Goal: Task Accomplishment & Management: Manage account settings

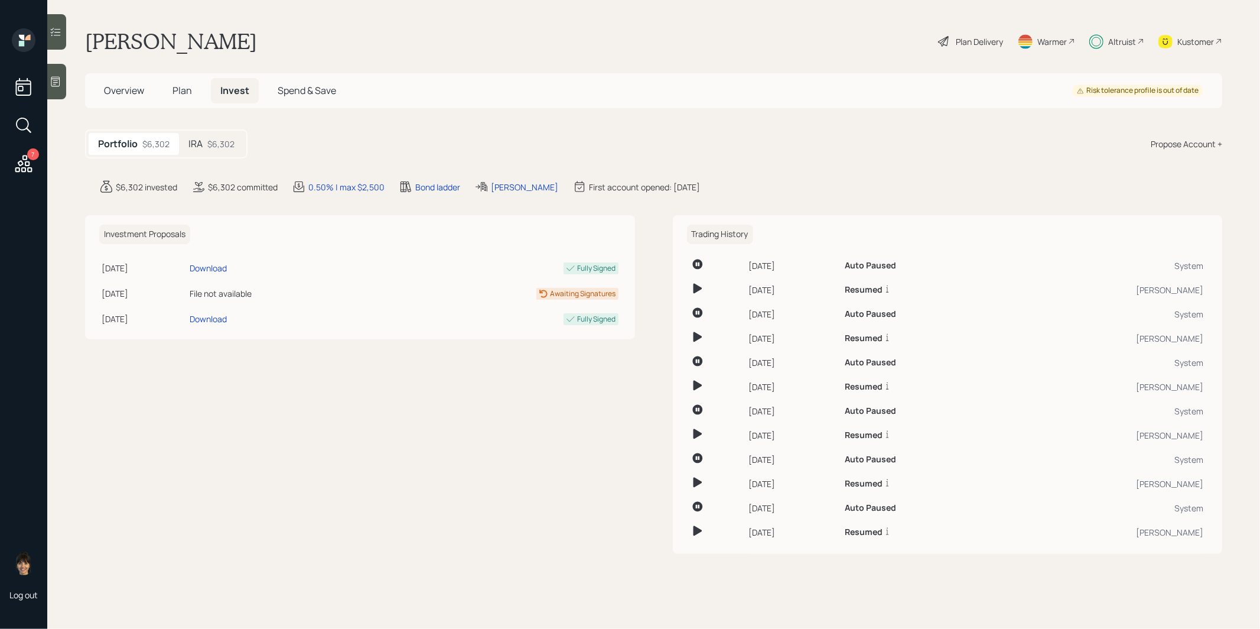
click at [223, 138] on div "$6,302" at bounding box center [220, 144] width 27 height 12
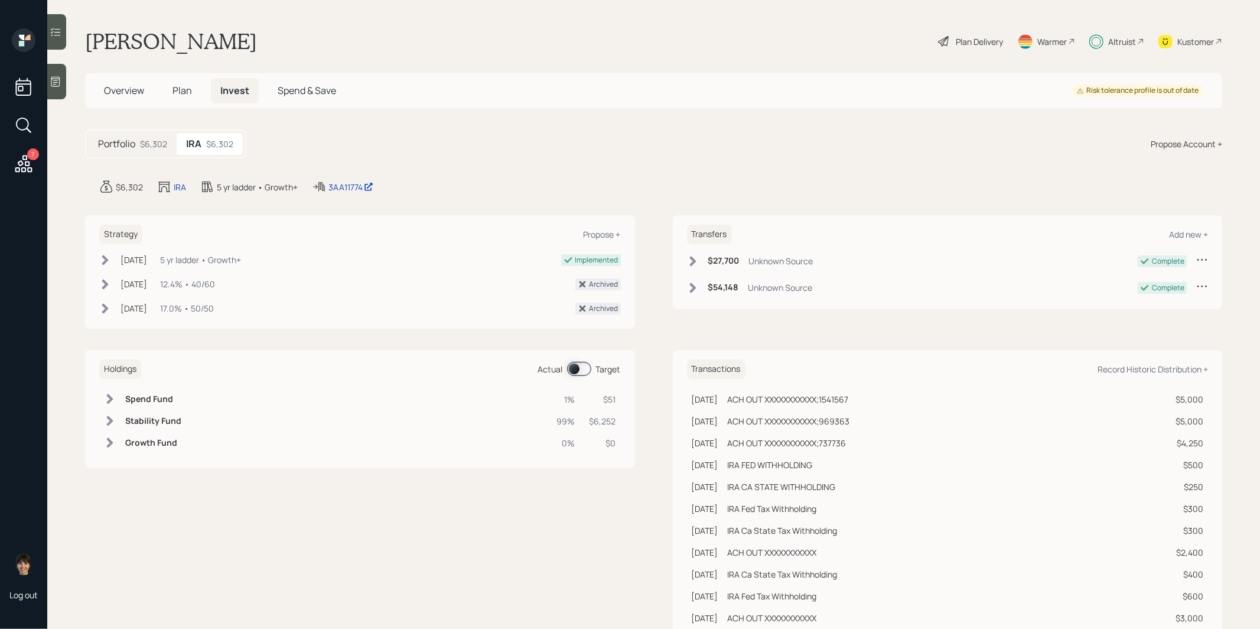
click at [572, 364] on span at bounding box center [579, 369] width 24 height 14
click at [181, 89] on span "Plan" at bounding box center [181, 90] width 19 height 13
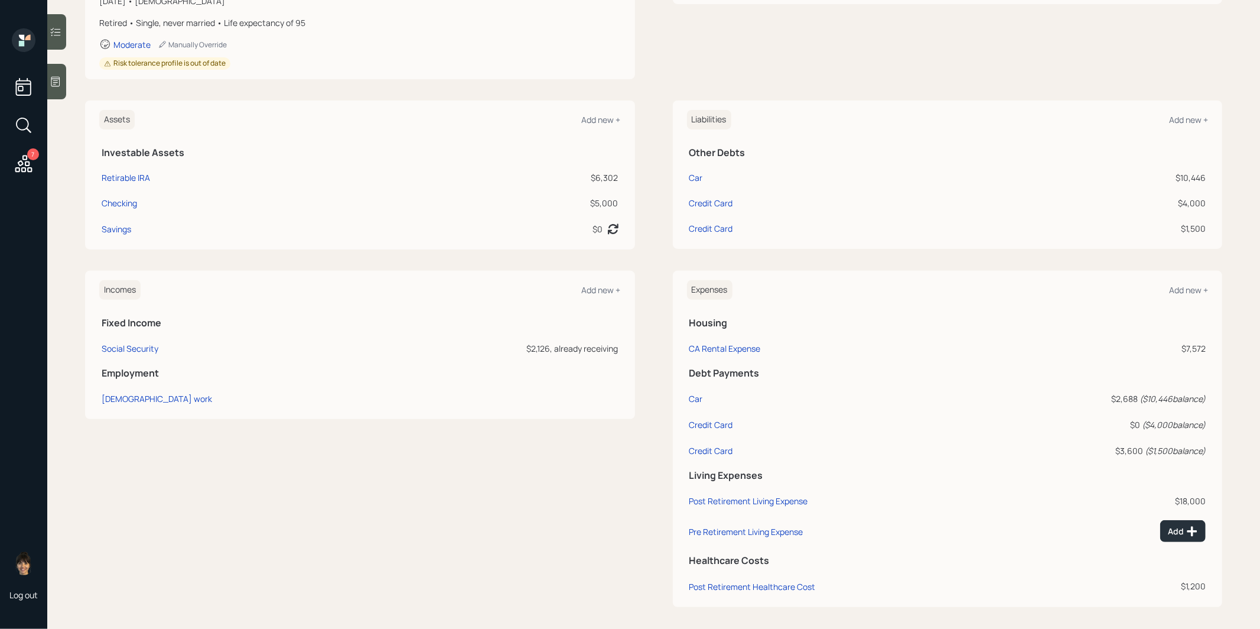
scroll to position [224, 0]
click at [1202, 284] on div "Add new +" at bounding box center [1188, 287] width 39 height 11
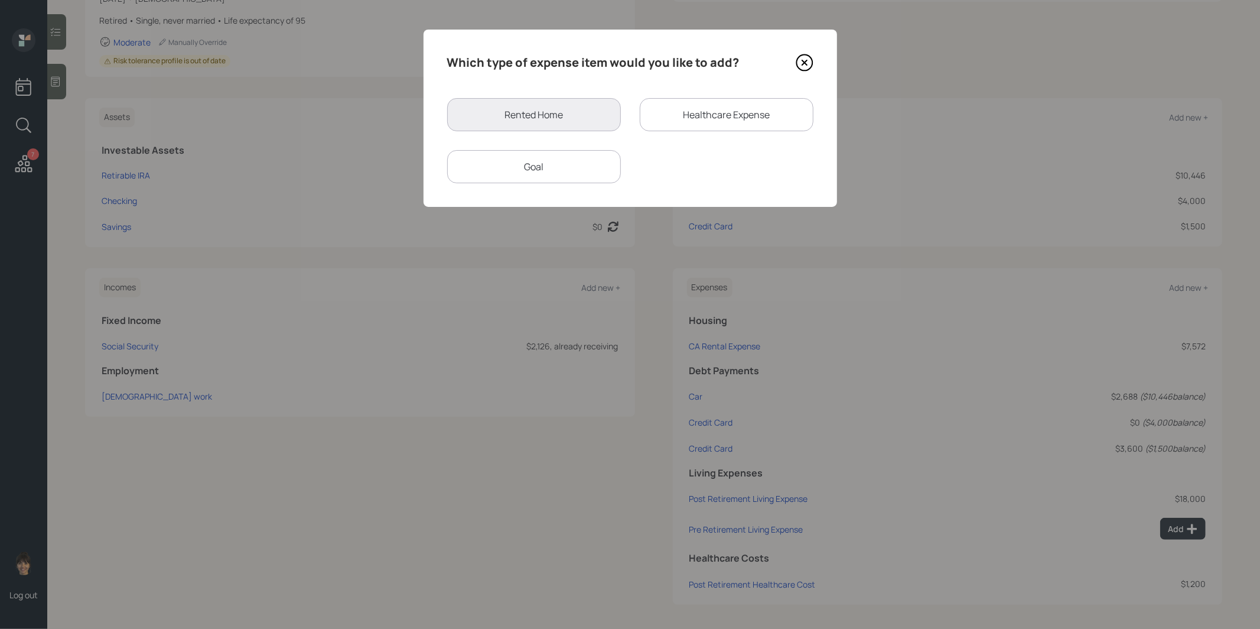
click at [515, 170] on div "Goal" at bounding box center [534, 166] width 174 height 33
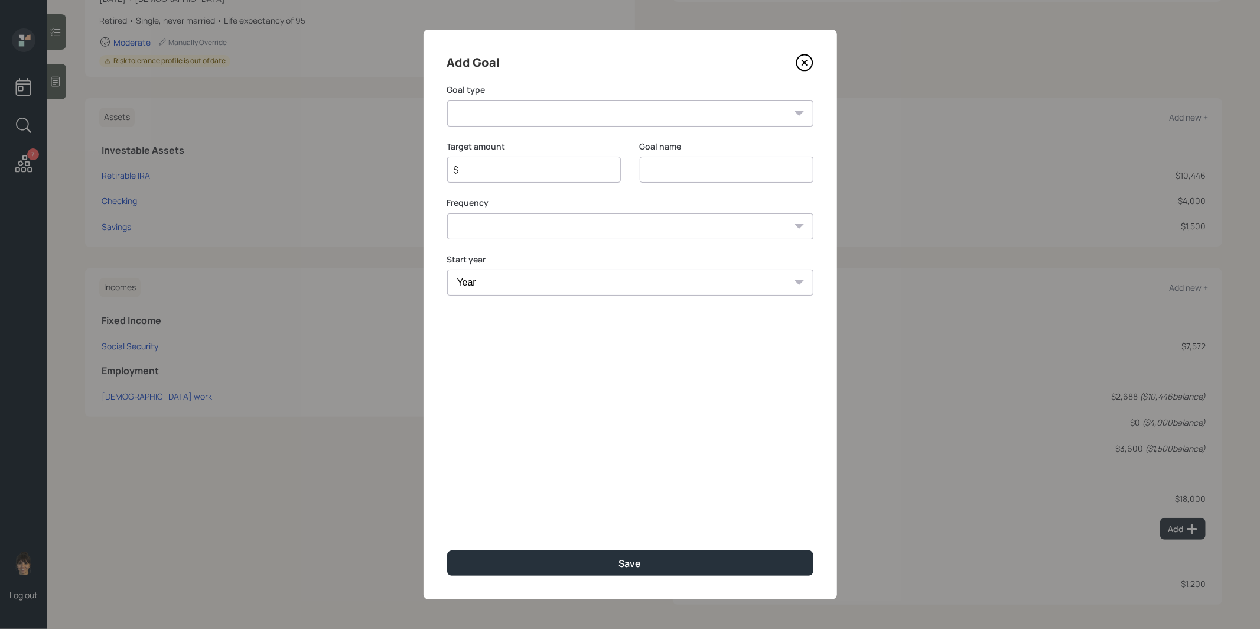
click at [805, 61] on icon at bounding box center [805, 63] width 18 height 18
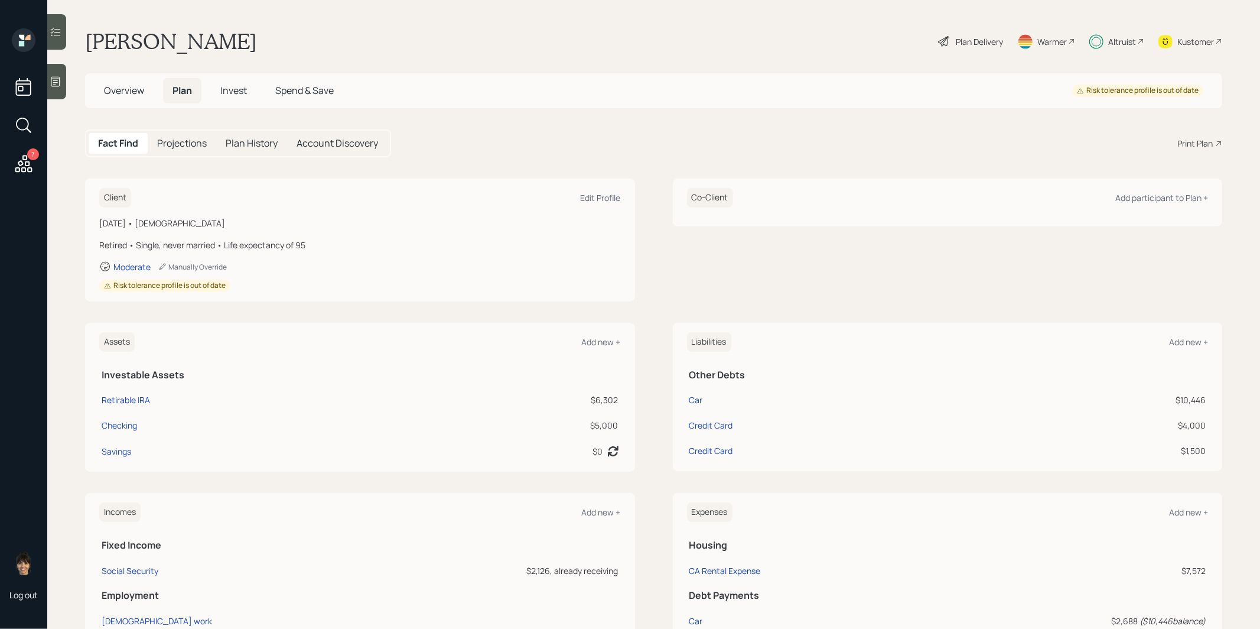
click at [239, 86] on span "Invest" at bounding box center [233, 90] width 27 height 13
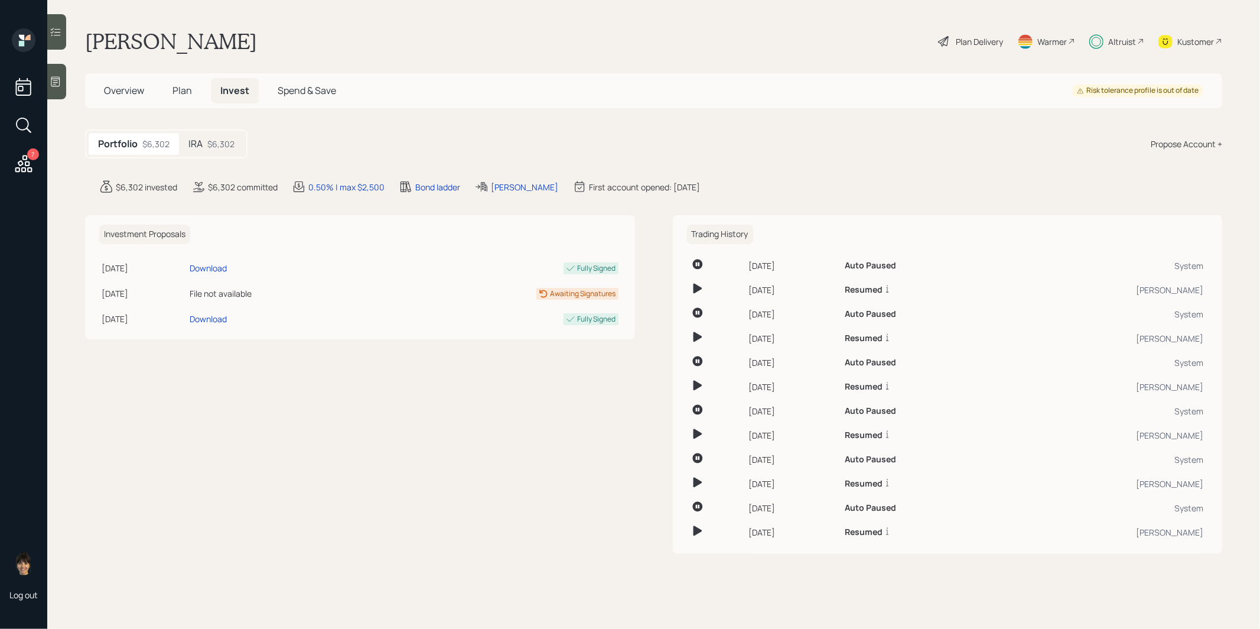
click at [214, 142] on div "$6,302" at bounding box center [220, 144] width 27 height 12
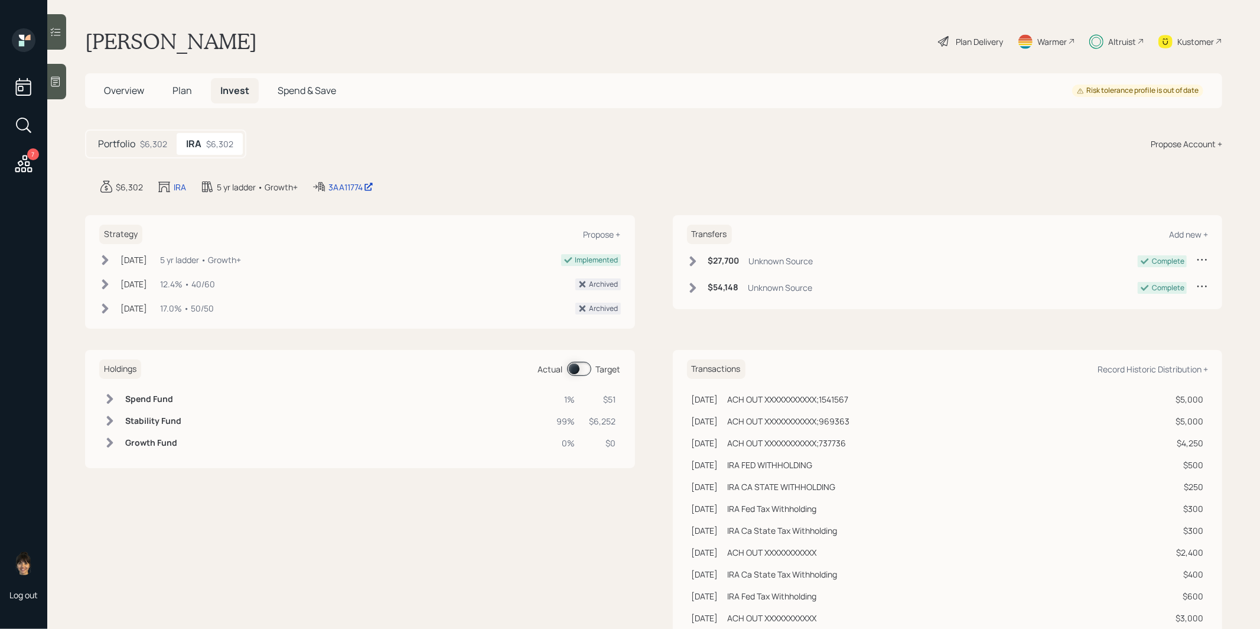
click at [183, 92] on span "Plan" at bounding box center [181, 90] width 19 height 13
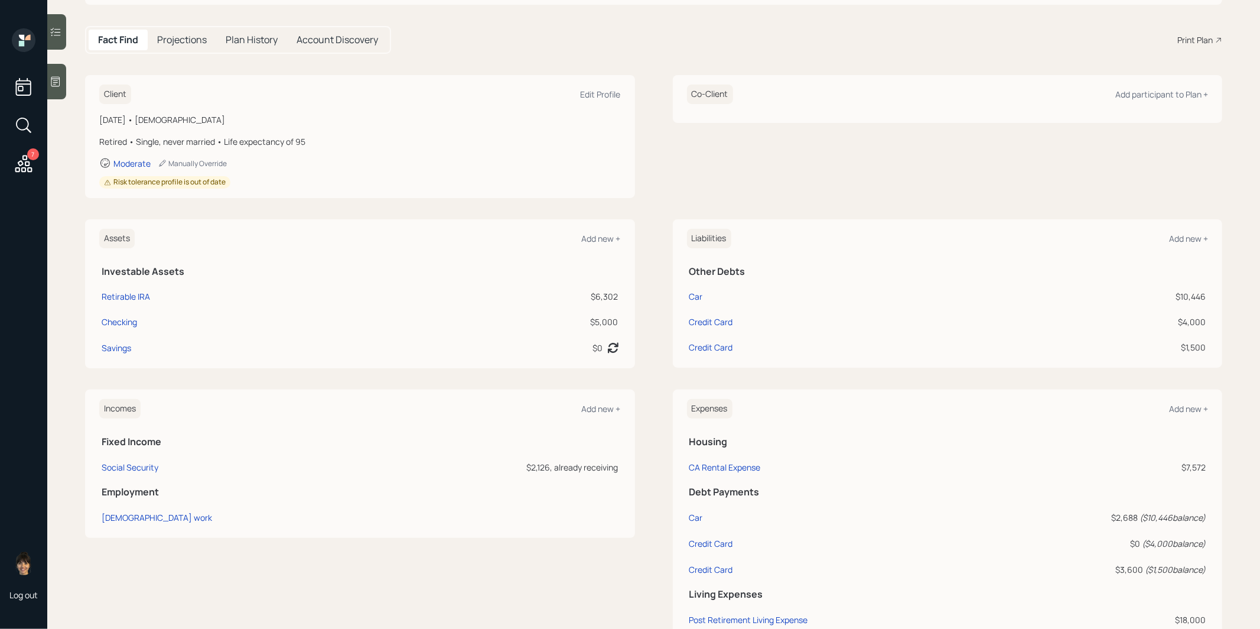
scroll to position [224, 0]
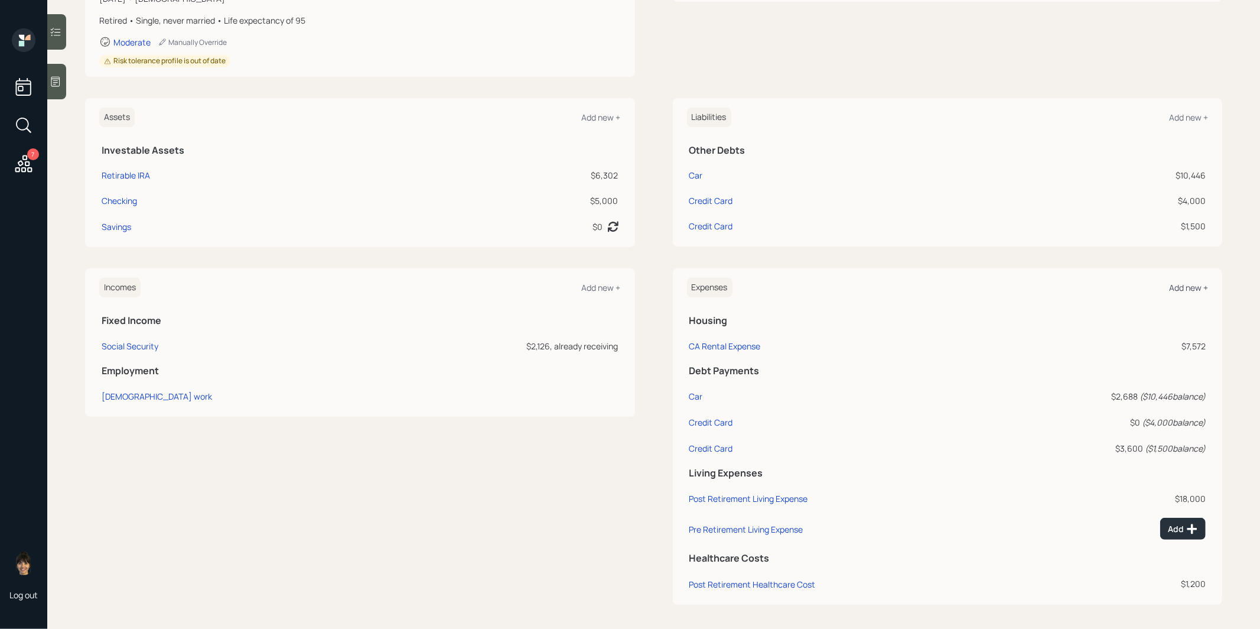
click at [1184, 284] on div "Add new +" at bounding box center [1188, 287] width 39 height 11
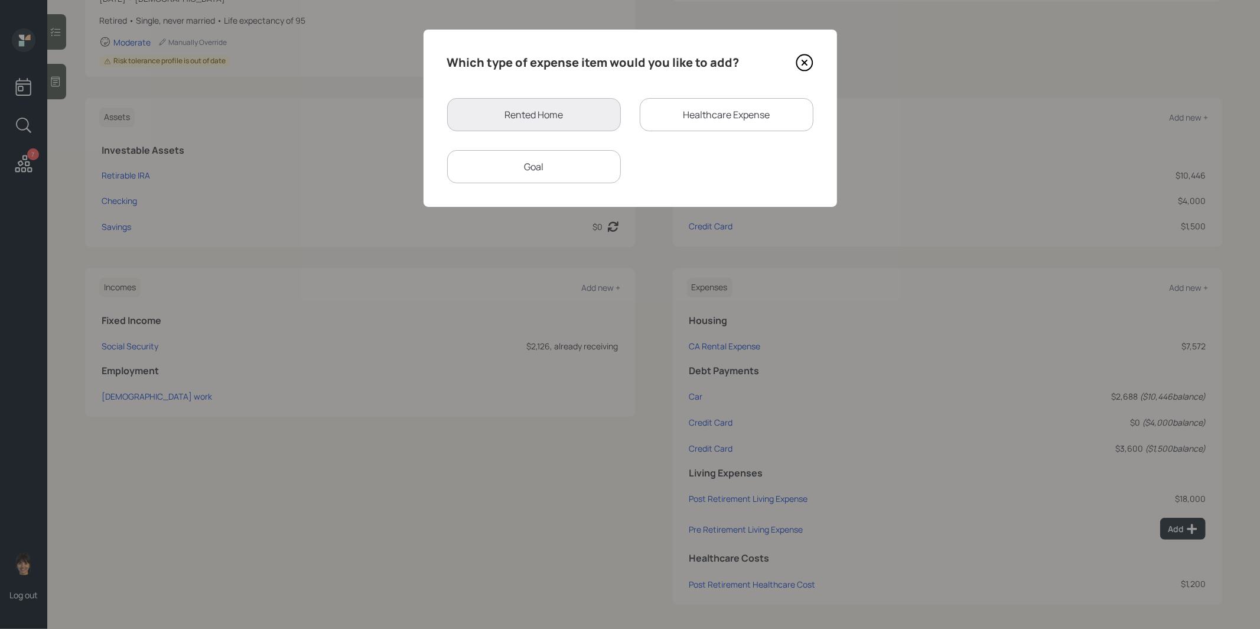
click at [510, 161] on div "Goal" at bounding box center [534, 166] width 174 height 33
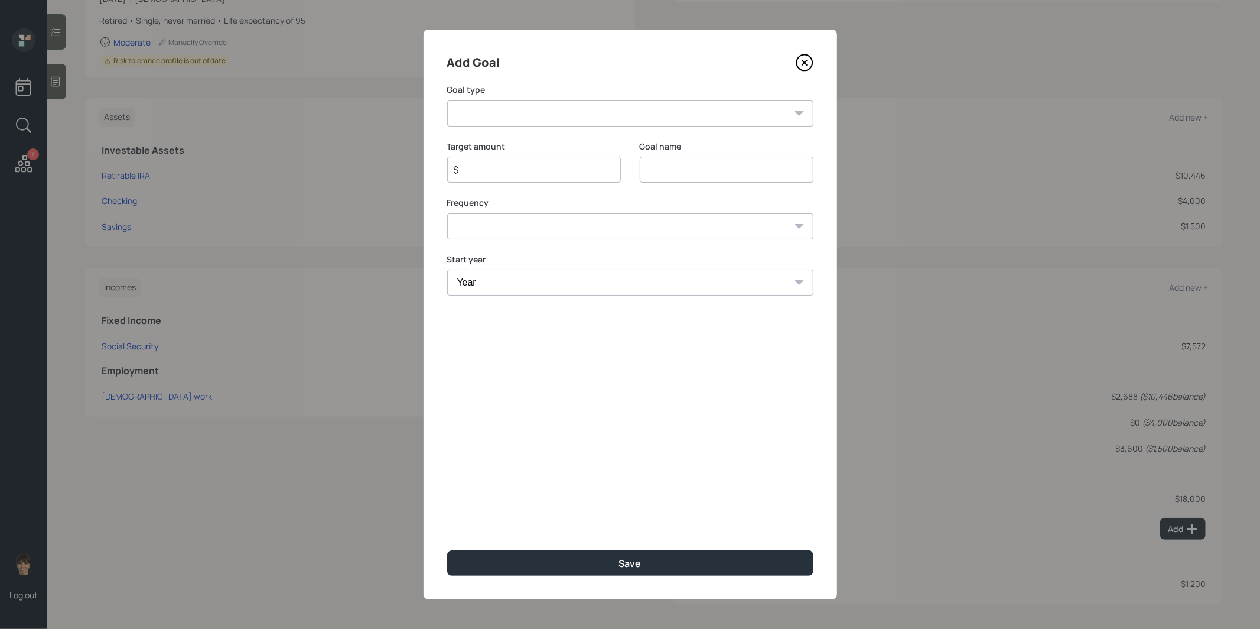
click at [495, 122] on select "Create an emergency fund Donate to charity Purchase a home Make a purchase Supp…" at bounding box center [630, 113] width 366 height 26
select select "other"
click at [447, 100] on select "Create an emergency fund Donate to charity Purchase a home Make a purchase Supp…" at bounding box center [630, 113] width 366 height 26
click at [727, 180] on input "Other" at bounding box center [727, 170] width 174 height 26
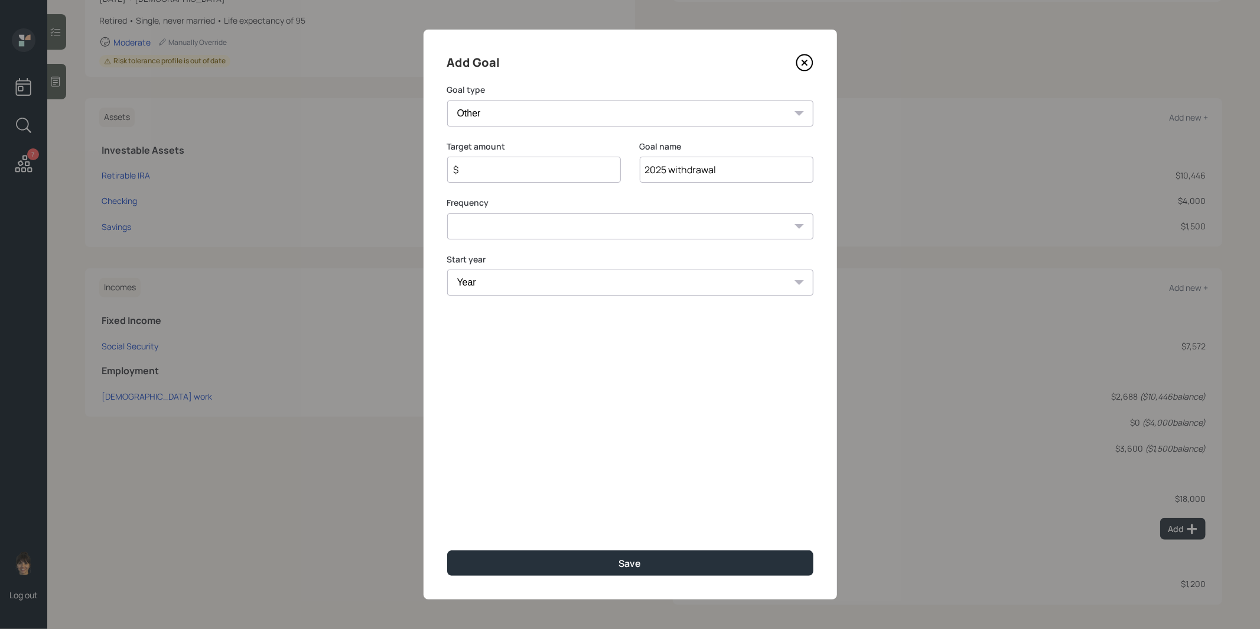
type input "2025 withdrawal"
click at [544, 175] on input "$" at bounding box center [529, 169] width 154 height 14
type input "$ 2,500"
click at [512, 229] on select "One time Every 1 year Every 2 years Every 3 years Every 4 years Every 5 years E…" at bounding box center [630, 226] width 366 height 26
select select "0"
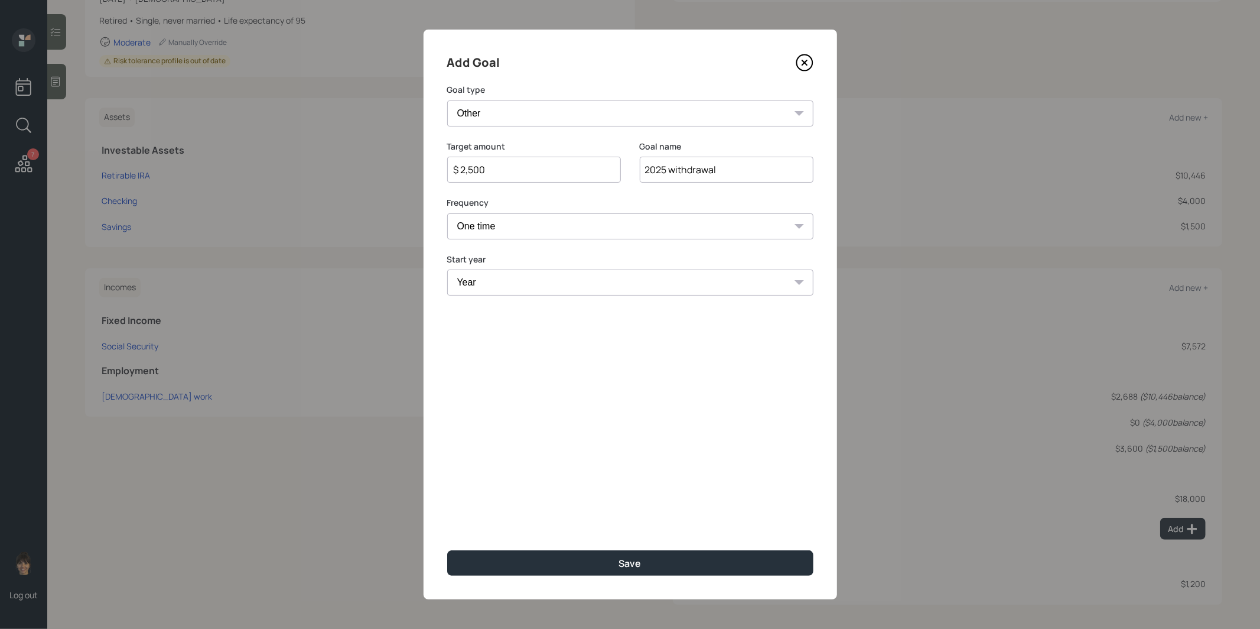
click at [447, 213] on select "One time Every 1 year Every 2 years Every 3 years Every 4 years Every 5 years E…" at bounding box center [630, 226] width 366 height 26
click at [499, 277] on select "Year 2025 2026 2027 2028 2029 2030 2031 2032 2033 2034 2035 2036 2037 2038 2039…" at bounding box center [630, 282] width 366 height 26
select select "2025"
click at [447, 269] on select "Year 2025 2026 2027 2028 2029 2030 2031 2032 2033 2034 2035 2036 2037 2038 2039…" at bounding box center [630, 282] width 366 height 26
click at [536, 566] on button "Save" at bounding box center [630, 562] width 366 height 25
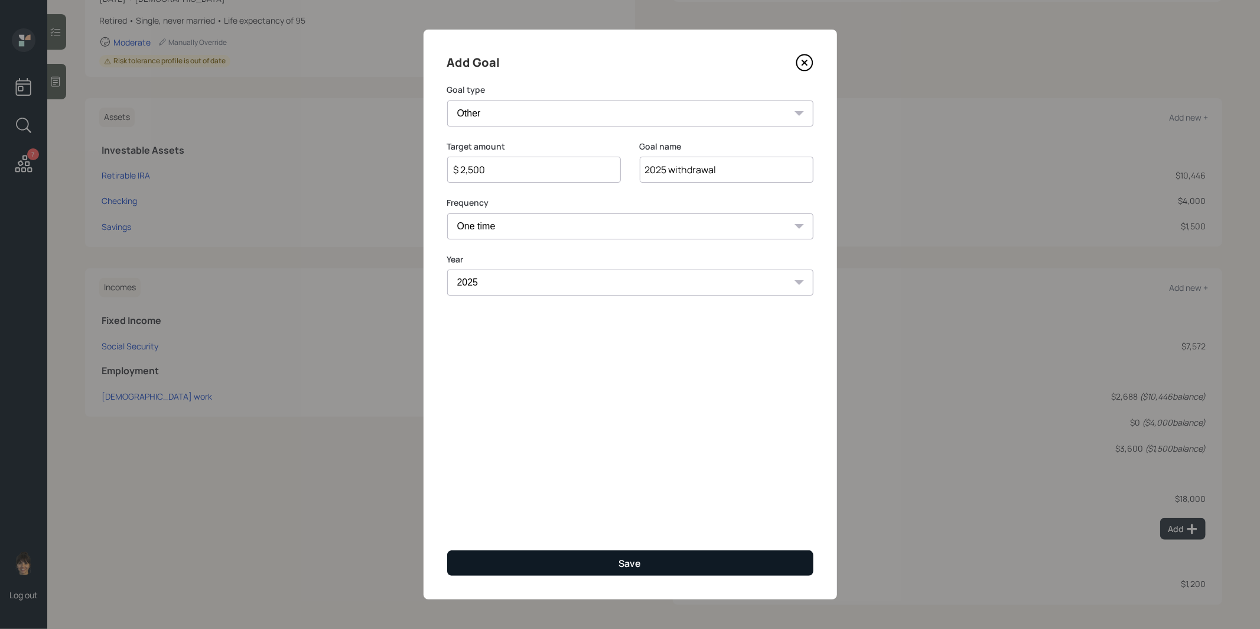
type input "$"
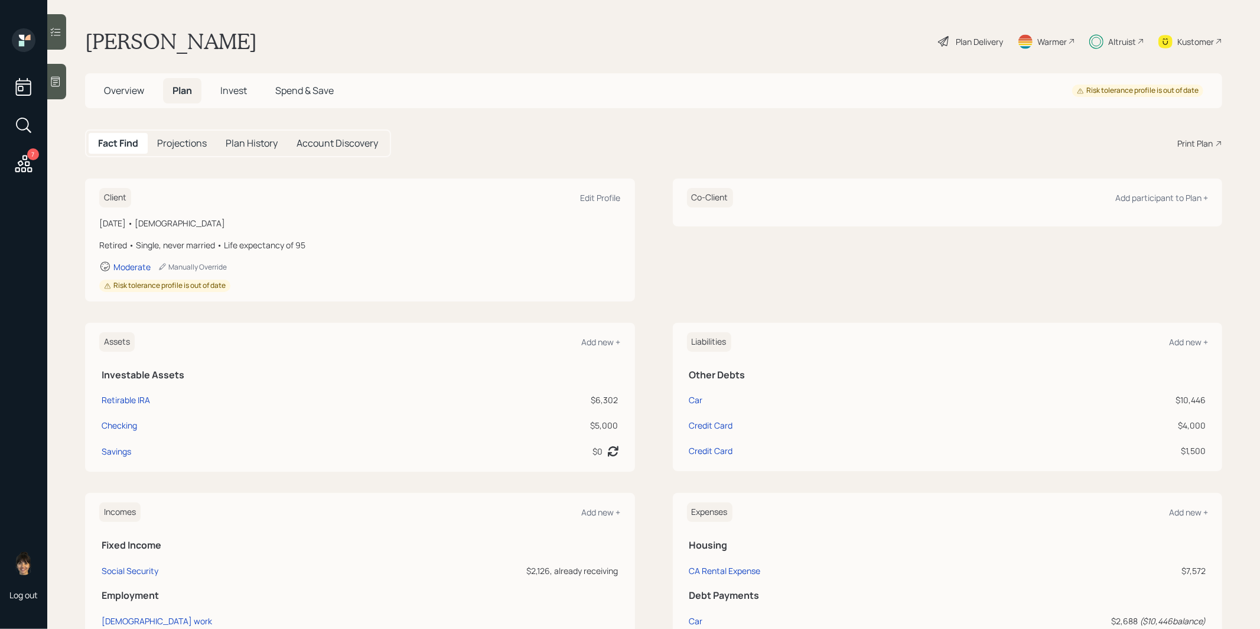
click at [979, 41] on div "Plan Delivery" at bounding box center [979, 41] width 47 height 12
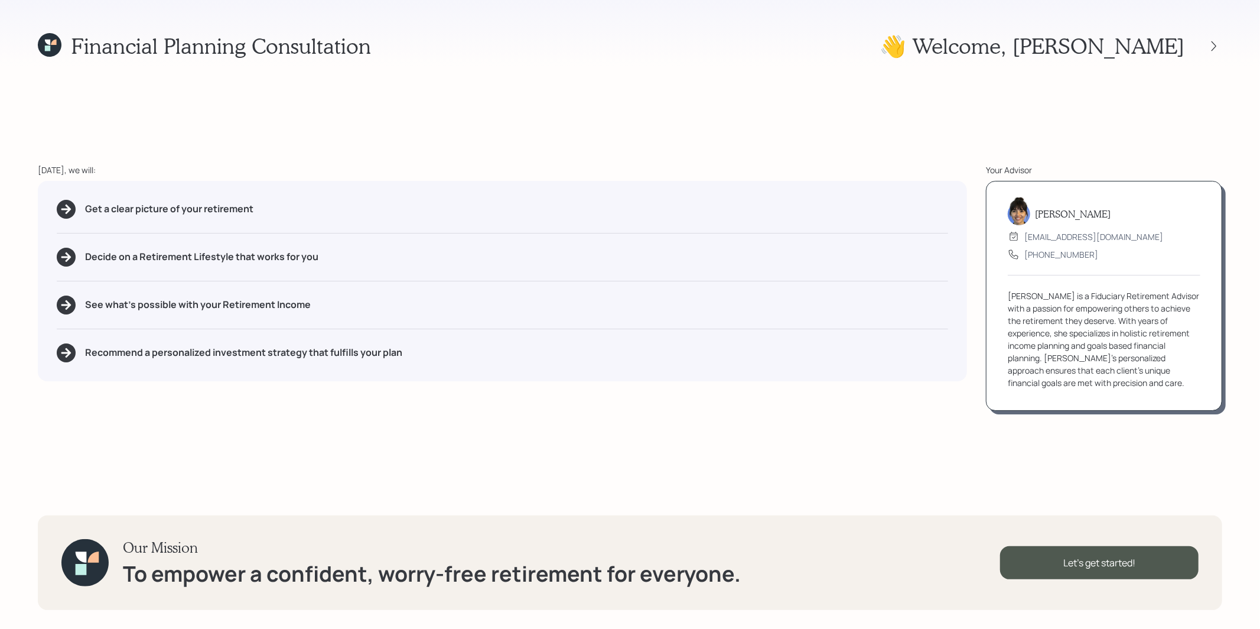
click at [42, 41] on icon at bounding box center [50, 45] width 24 height 24
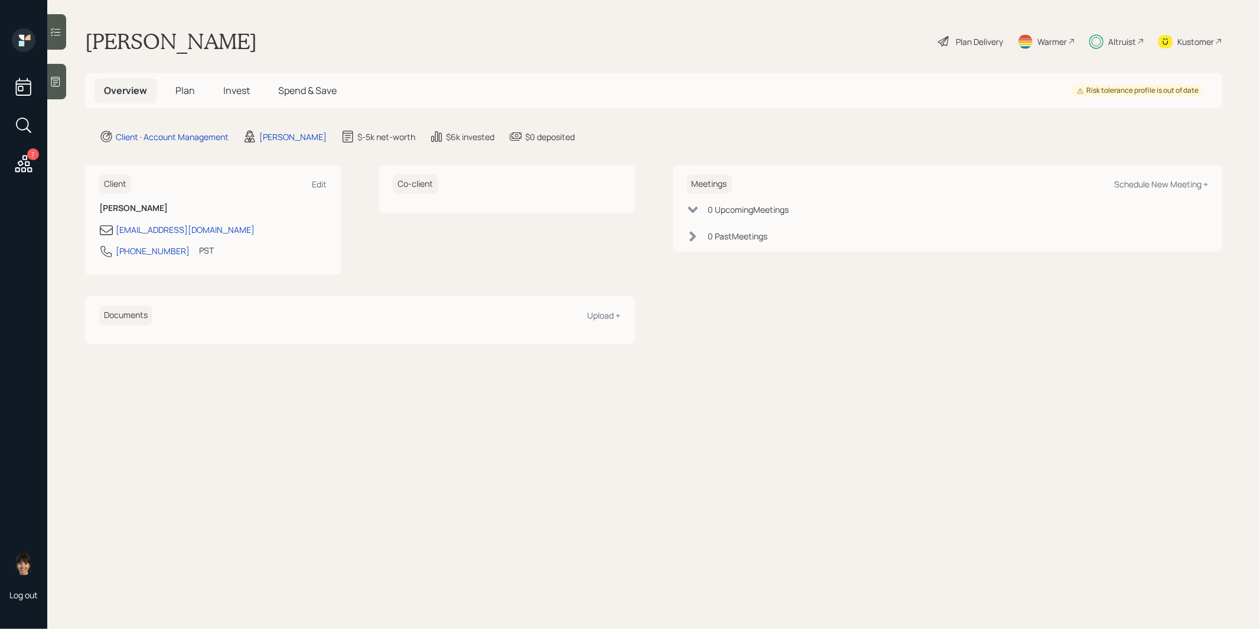
click at [243, 92] on span "Invest" at bounding box center [236, 90] width 27 height 13
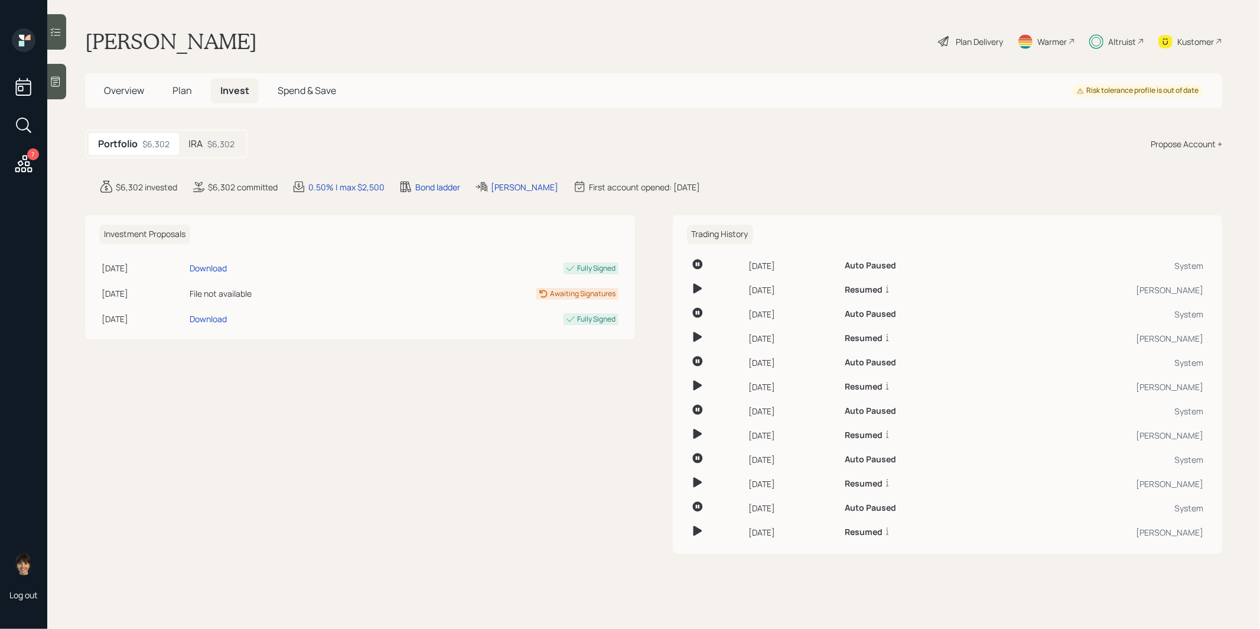
click at [213, 140] on div "$6,302" at bounding box center [220, 144] width 27 height 12
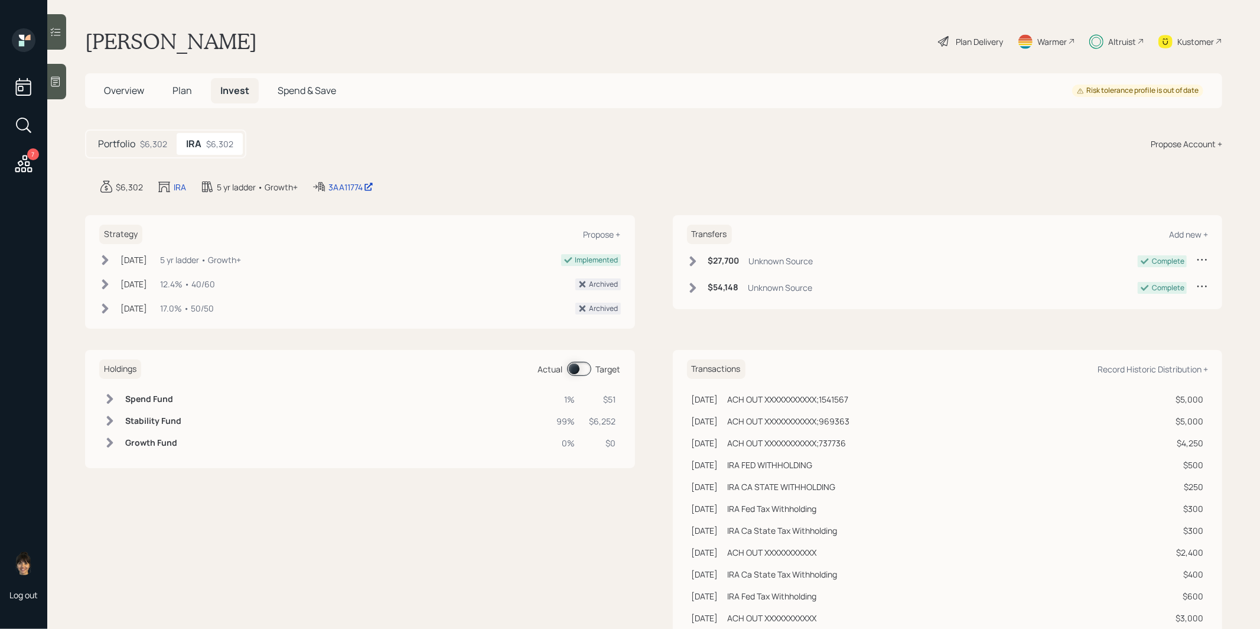
click at [572, 370] on span at bounding box center [579, 369] width 24 height 14
click at [582, 366] on span at bounding box center [579, 369] width 24 height 14
click at [181, 85] on span "Plan" at bounding box center [181, 90] width 19 height 13
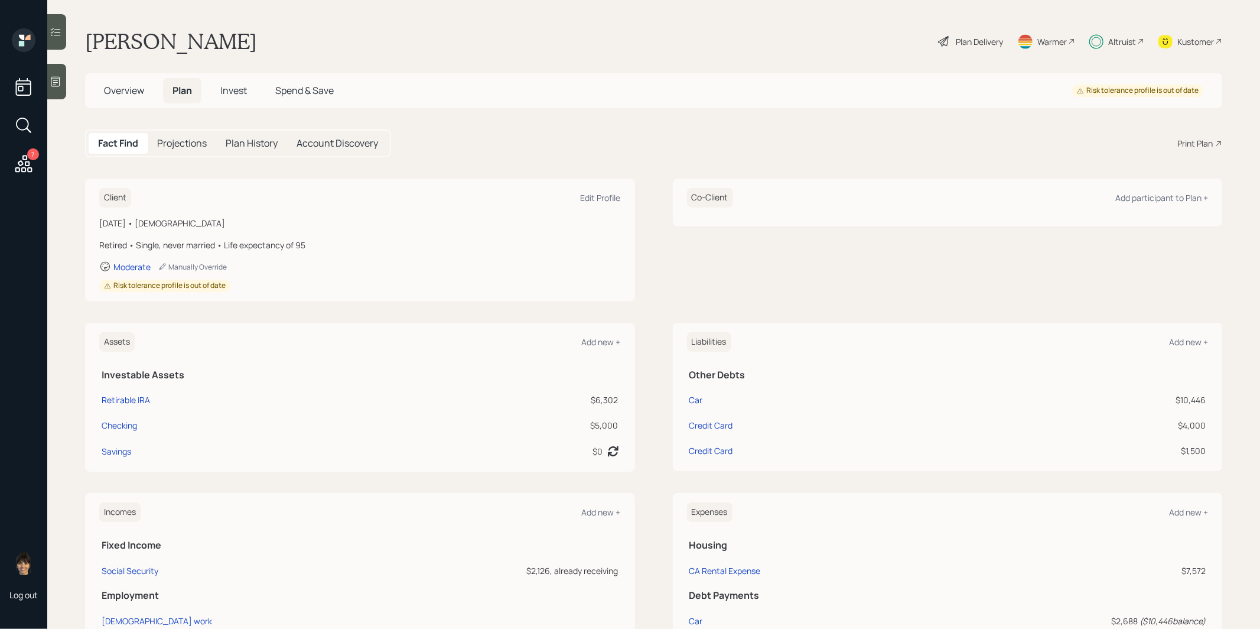
scroll to position [274, 0]
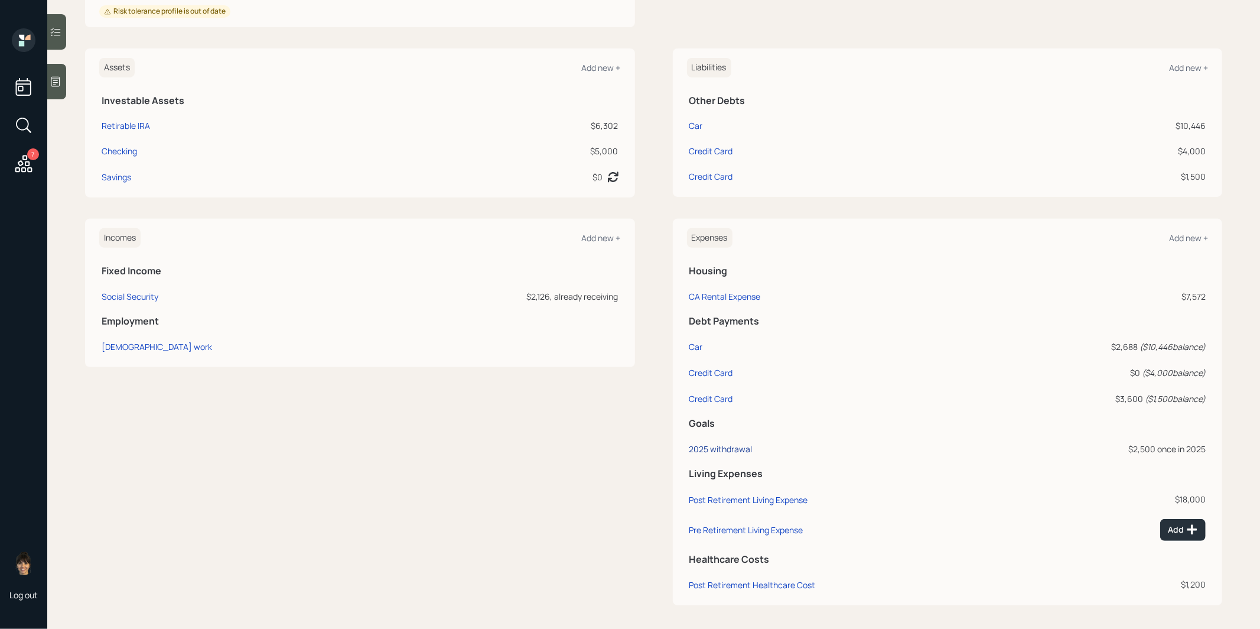
click at [717, 447] on div "2025 withdrawal" at bounding box center [720, 448] width 63 height 11
select select "0"
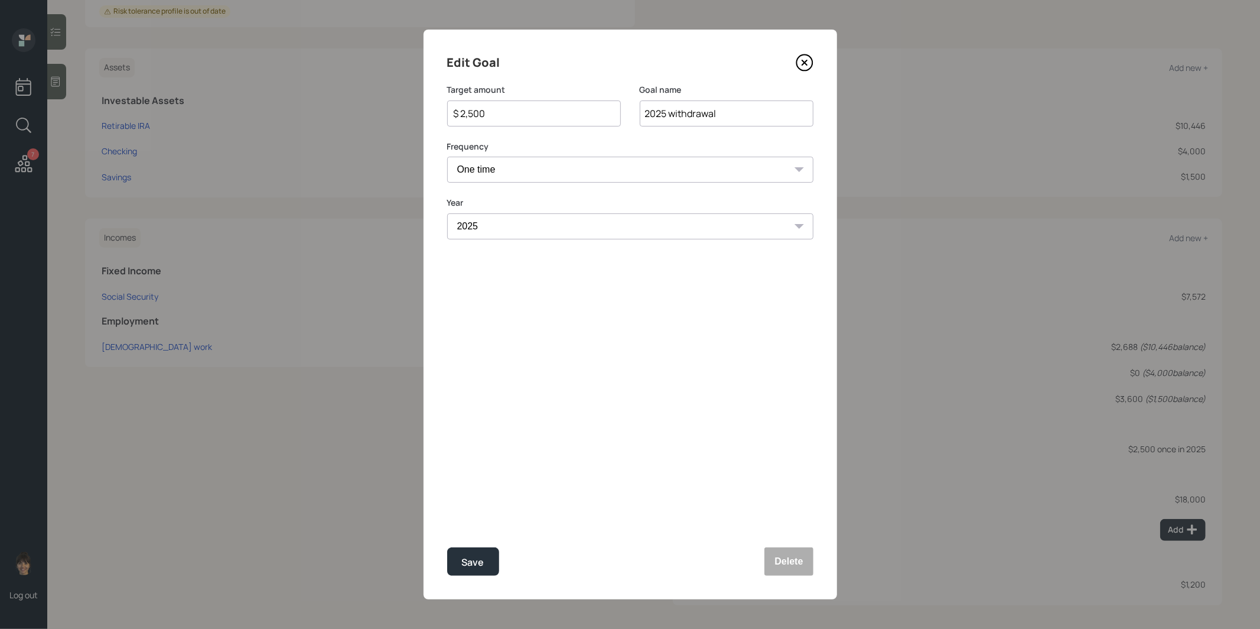
click at [510, 115] on input "$ 2,500" at bounding box center [529, 113] width 154 height 14
click at [484, 556] on button "Save" at bounding box center [473, 561] width 52 height 28
type input "$ 2,500"
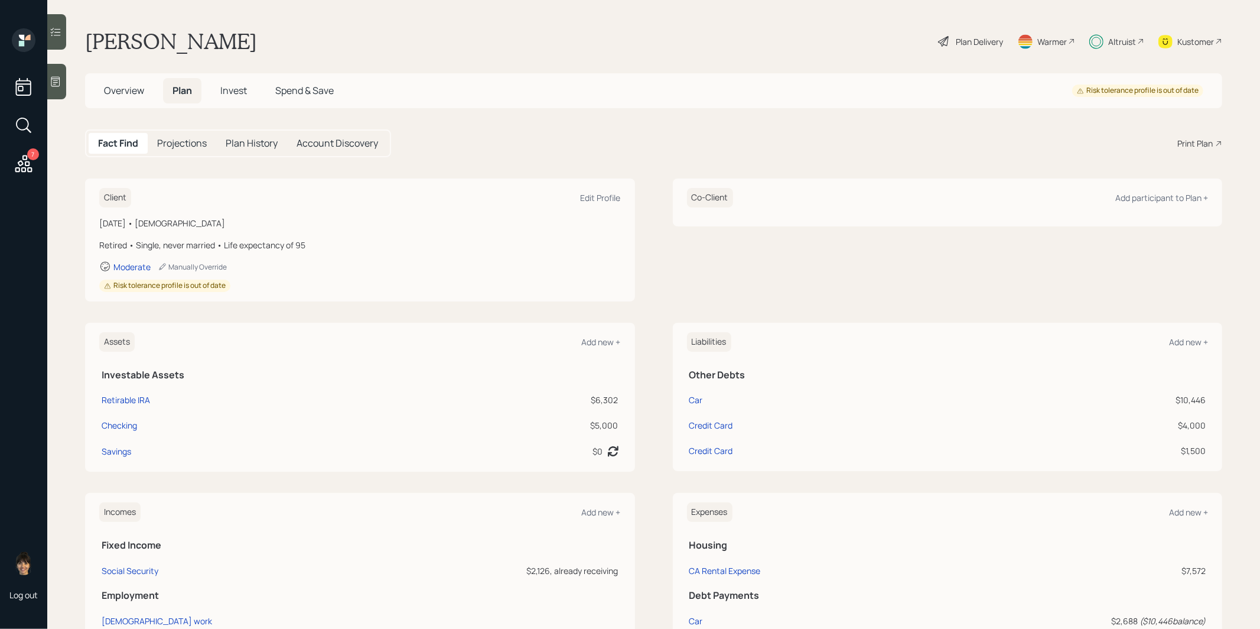
click at [230, 84] on span "Invest" at bounding box center [233, 90] width 27 height 13
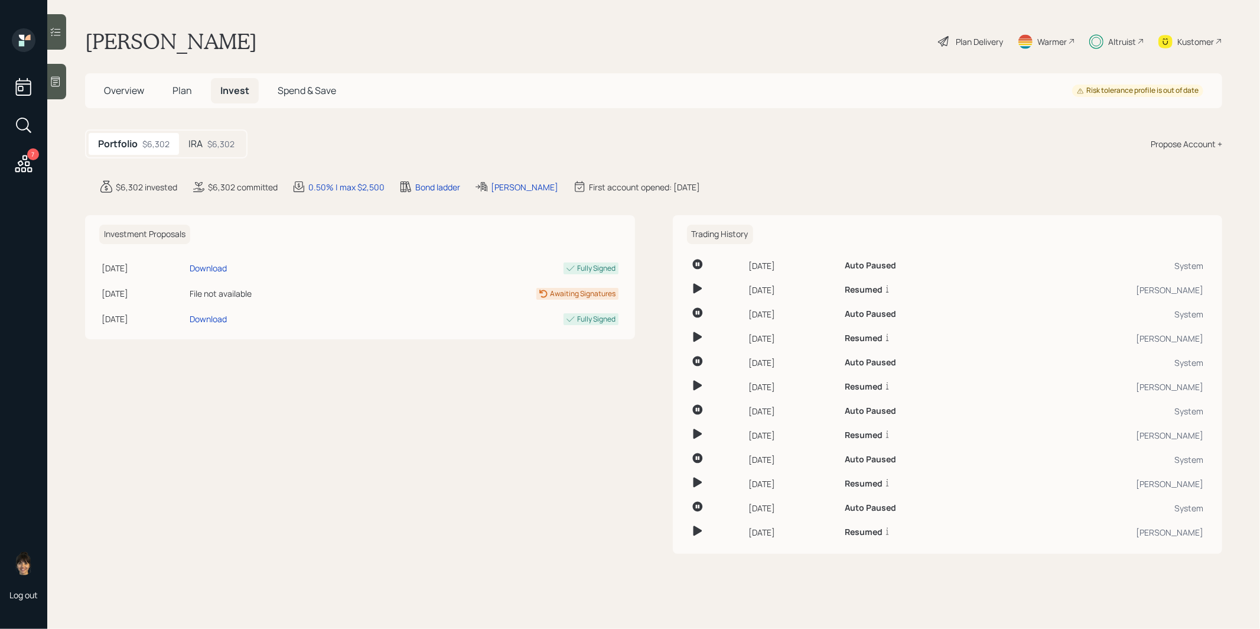
click at [220, 148] on div "$6,302" at bounding box center [220, 144] width 27 height 12
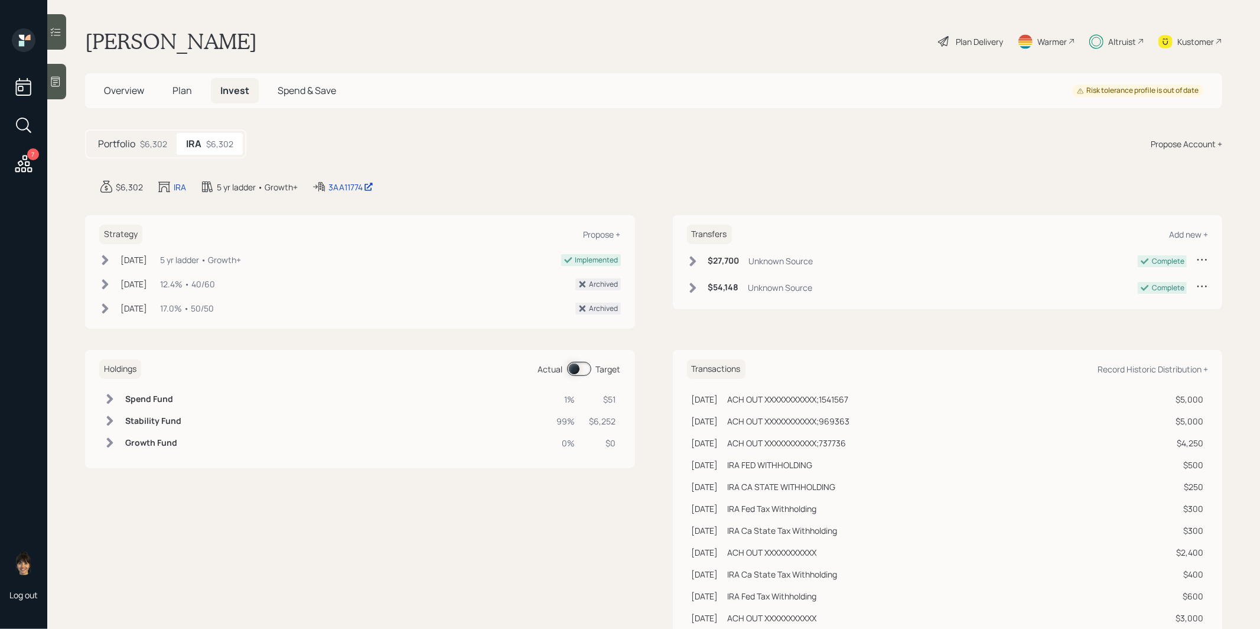
click at [574, 366] on span at bounding box center [579, 369] width 24 height 14
click at [574, 364] on span at bounding box center [579, 369] width 24 height 14
click at [181, 91] on span "Plan" at bounding box center [181, 90] width 19 height 13
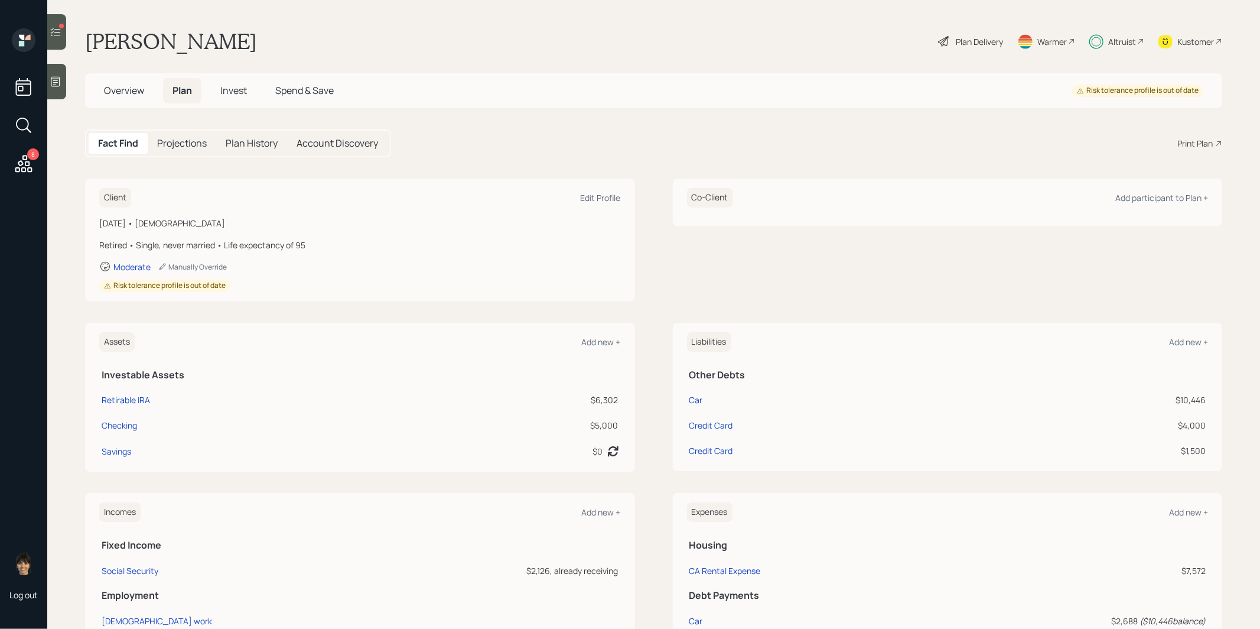
click at [234, 89] on span "Invest" at bounding box center [233, 90] width 27 height 13
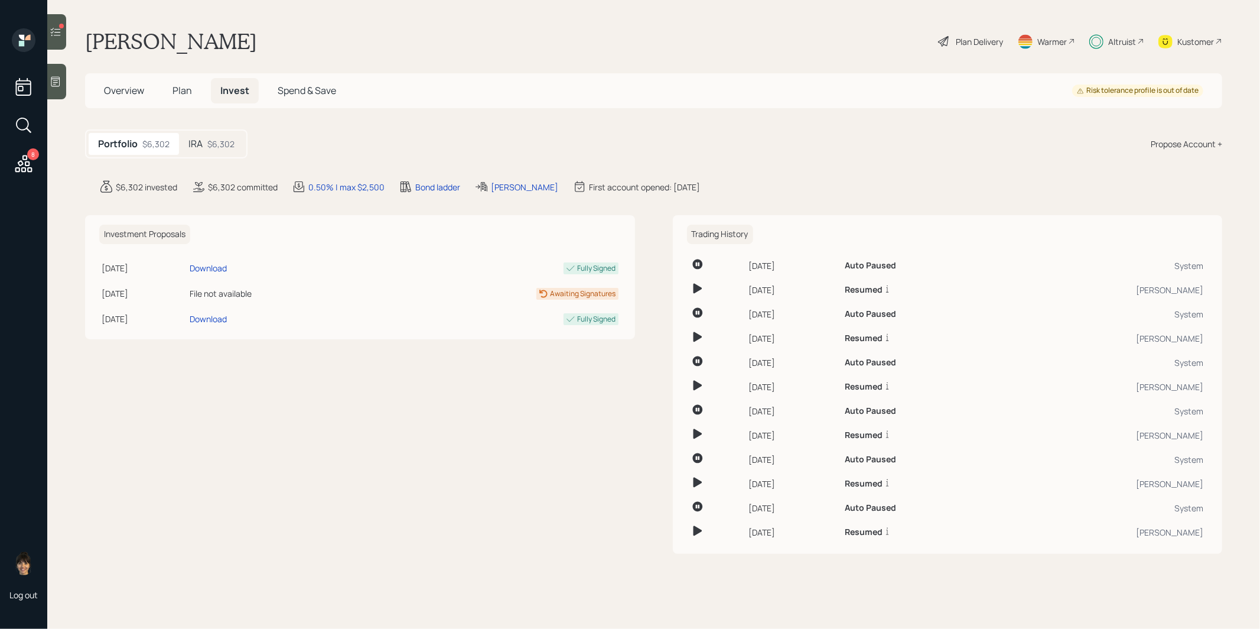
click at [180, 89] on span "Plan" at bounding box center [181, 90] width 19 height 13
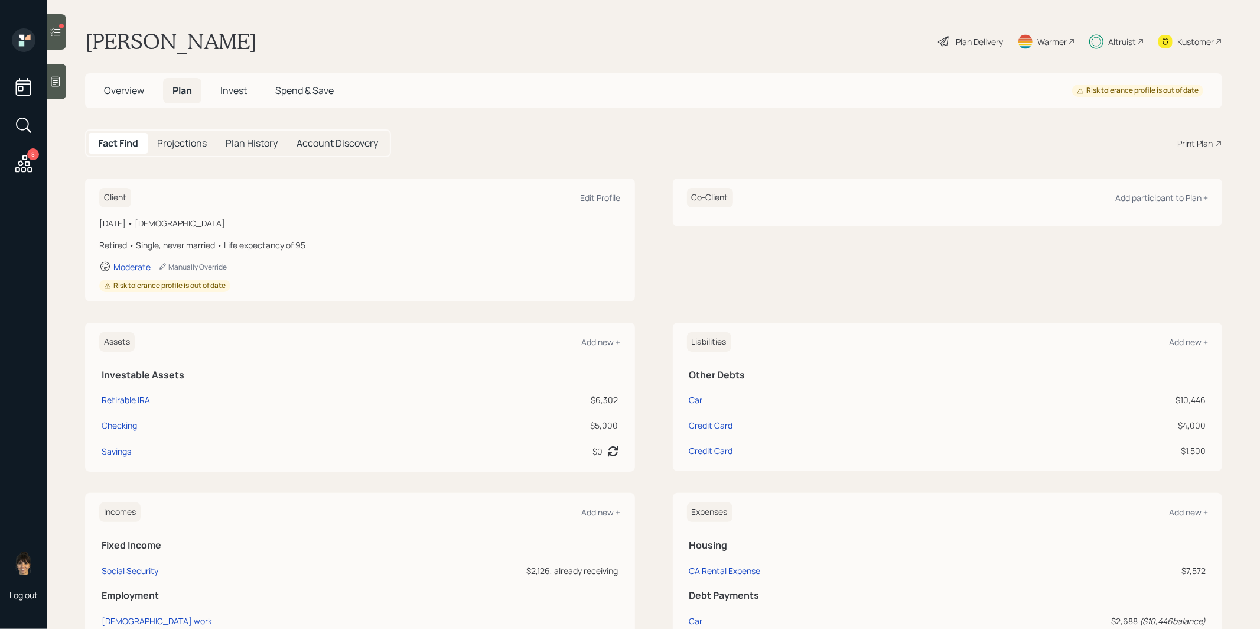
scroll to position [274, 0]
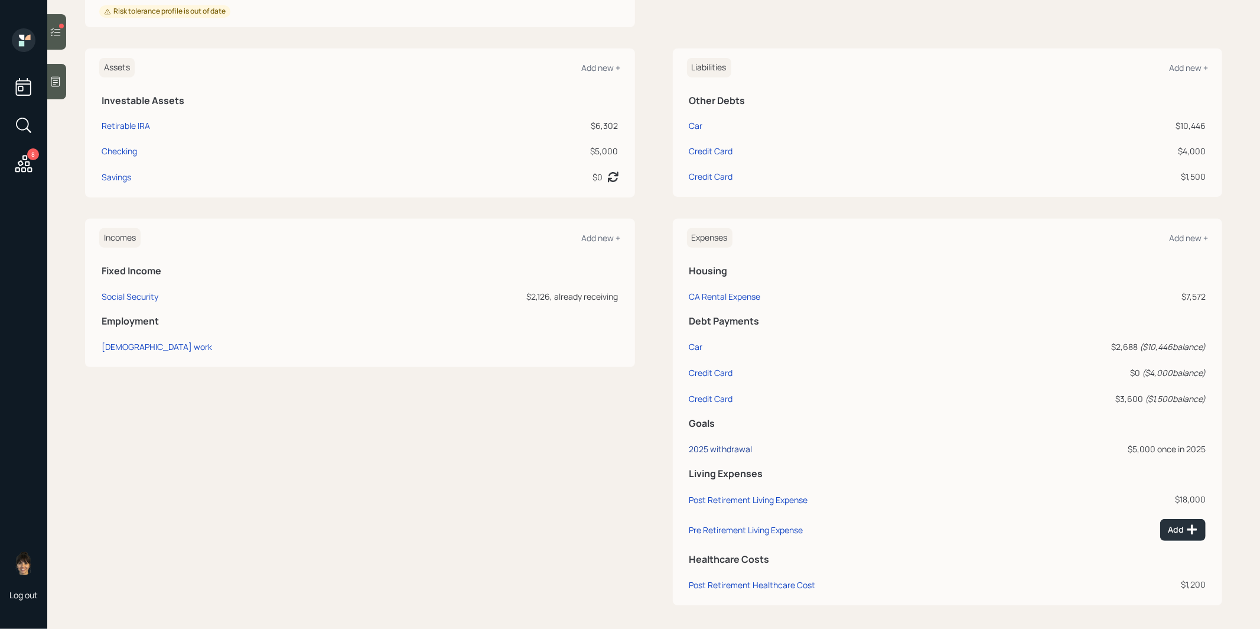
click at [721, 444] on div "2025 withdrawal" at bounding box center [720, 448] width 63 height 11
select select "0"
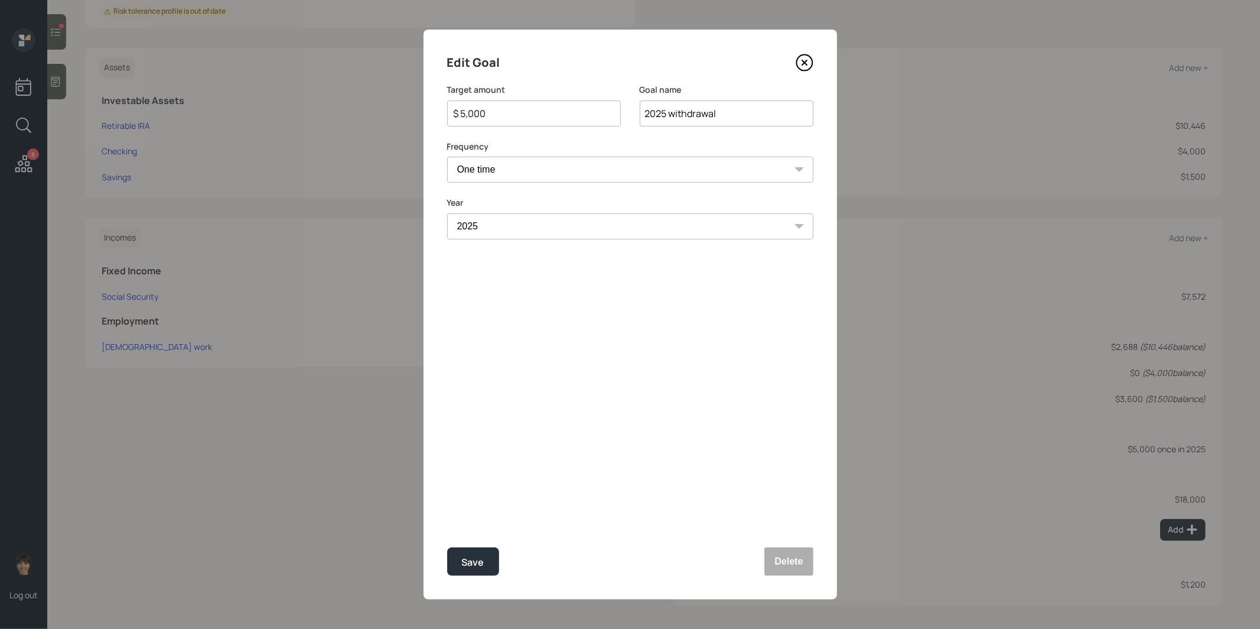
click at [509, 116] on input "$ 5,000" at bounding box center [529, 113] width 154 height 14
click at [470, 556] on div "Save" at bounding box center [473, 562] width 22 height 16
type input "$ 5,000"
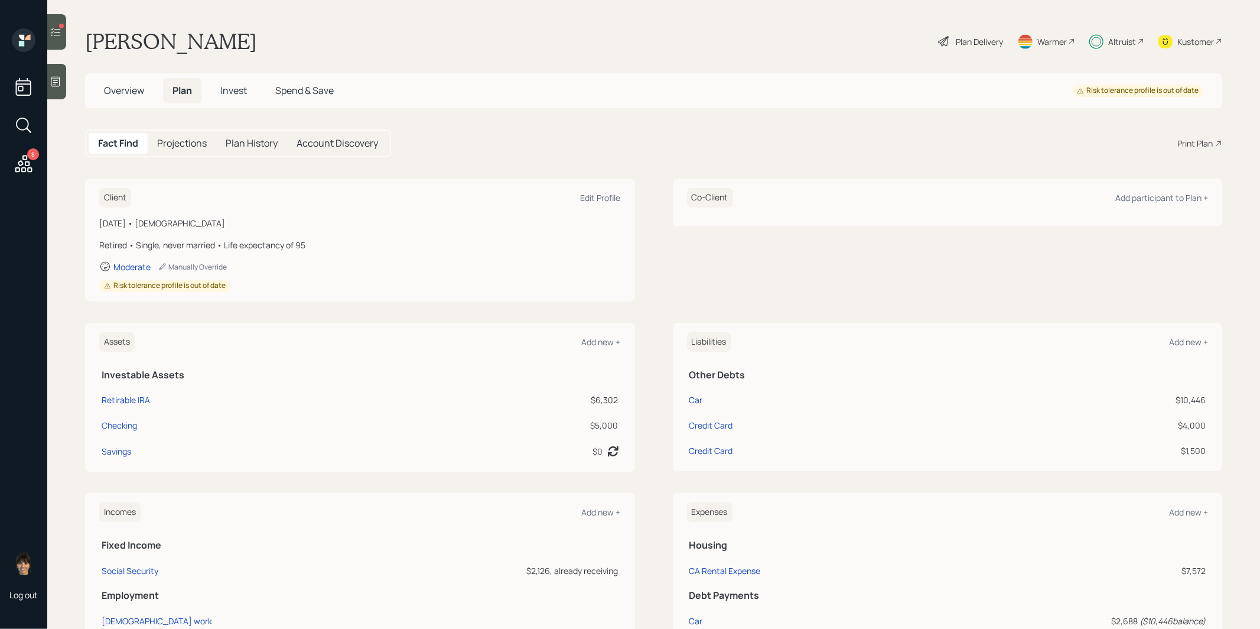
click at [234, 90] on span "Invest" at bounding box center [233, 90] width 27 height 13
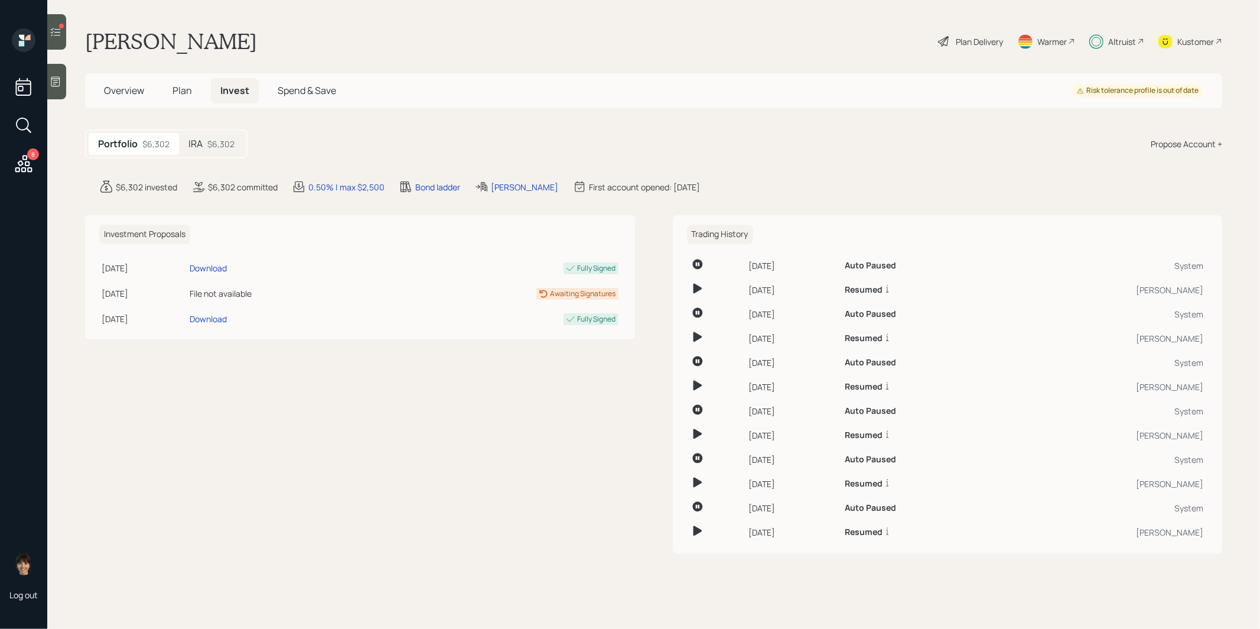
click at [203, 141] on div "IRA $6,302" at bounding box center [211, 144] width 65 height 22
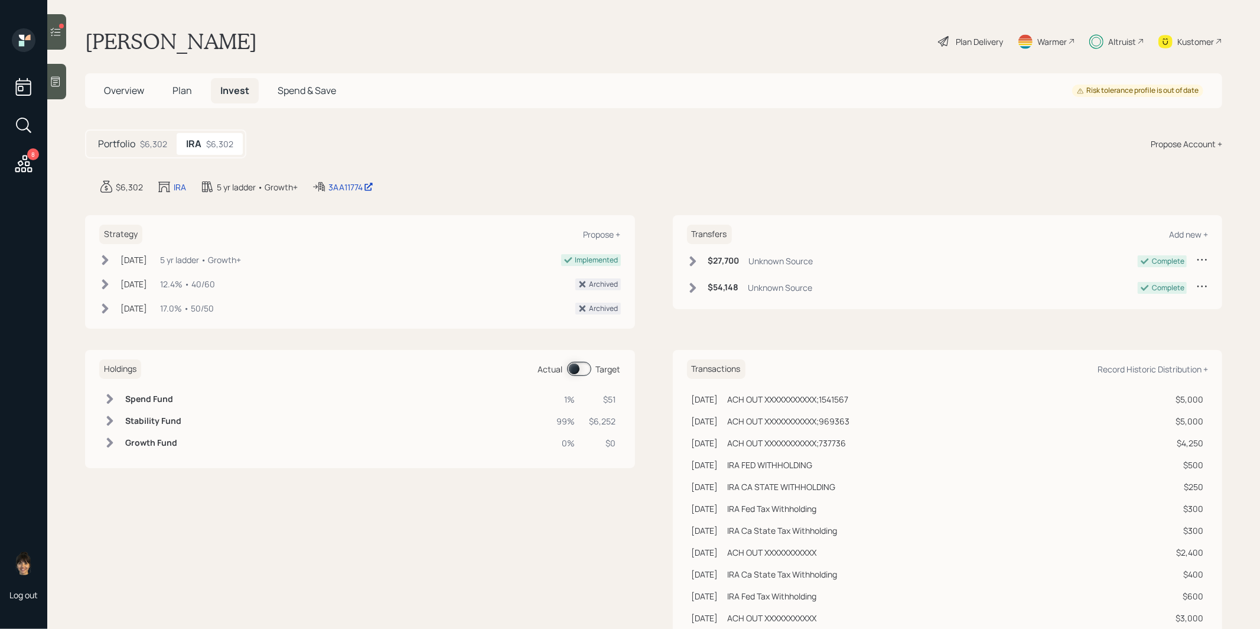
click at [575, 367] on span at bounding box center [579, 369] width 24 height 14
click at [587, 366] on span at bounding box center [579, 369] width 24 height 14
click at [181, 87] on span "Plan" at bounding box center [181, 90] width 19 height 13
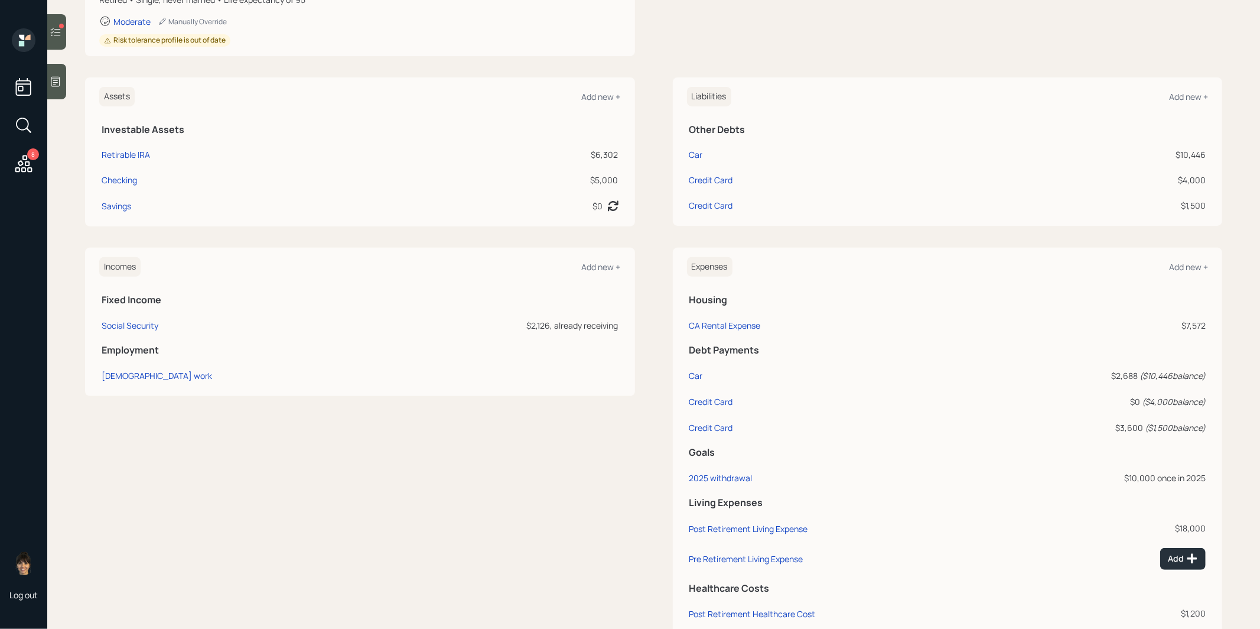
scroll to position [274, 0]
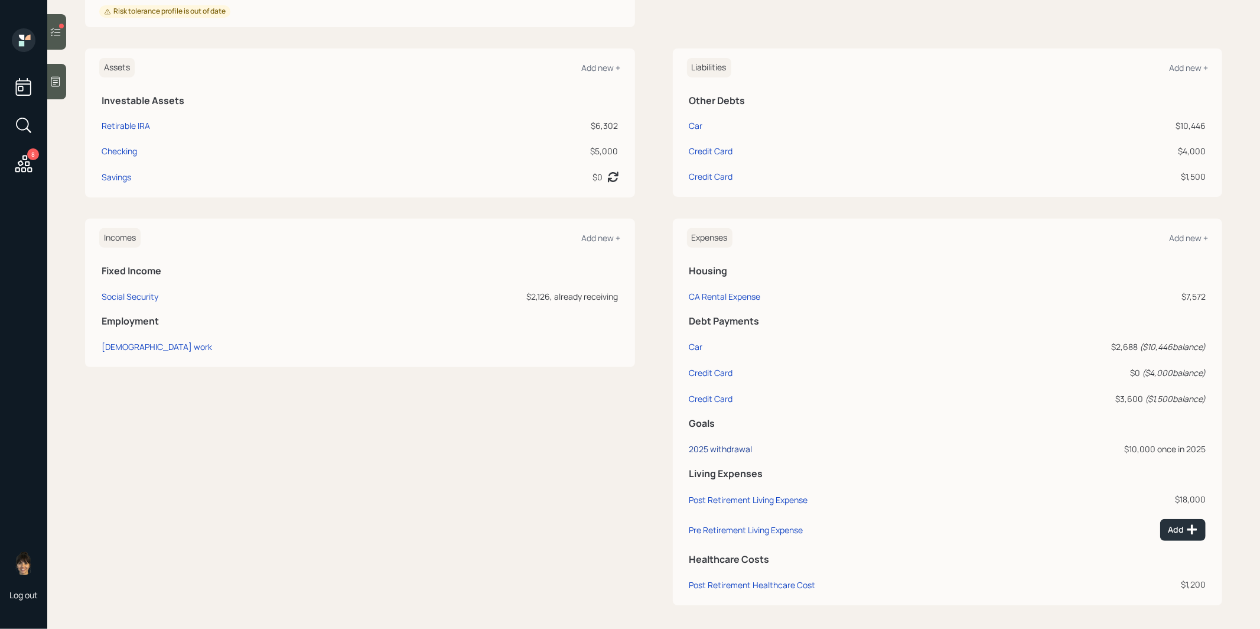
click at [731, 444] on div "2025 withdrawal" at bounding box center [720, 448] width 63 height 11
select select "0"
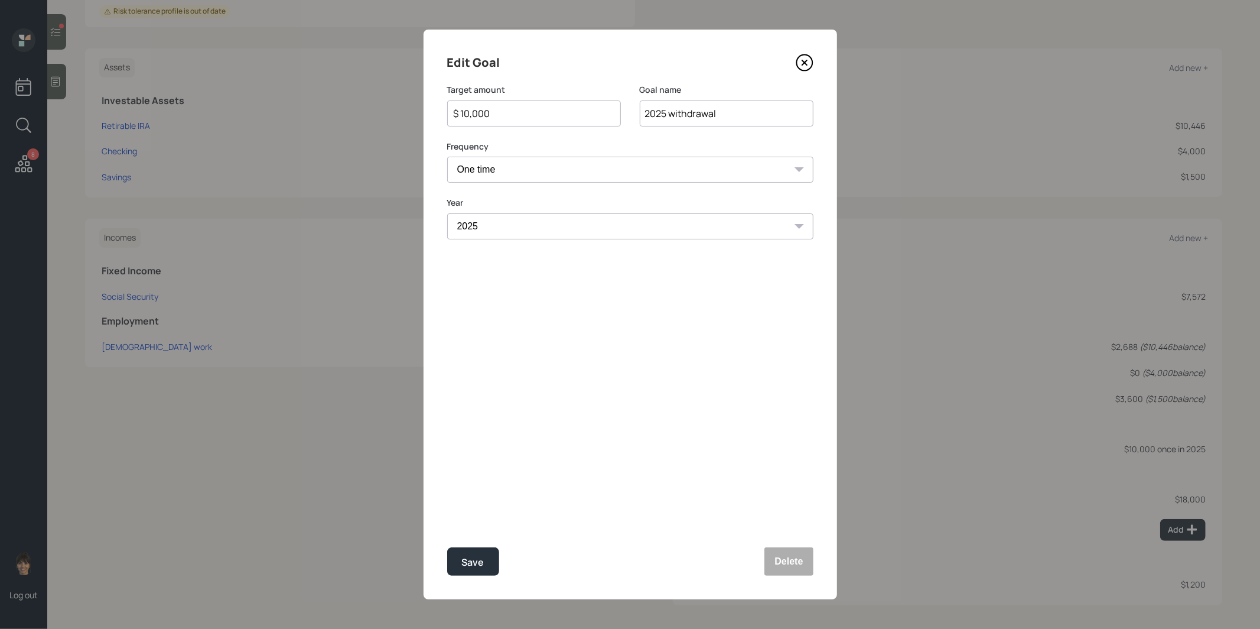
click at [496, 113] on input "$ 10,000" at bounding box center [529, 113] width 154 height 14
click at [474, 567] on div "Save" at bounding box center [473, 562] width 22 height 16
type input "$ 10,000"
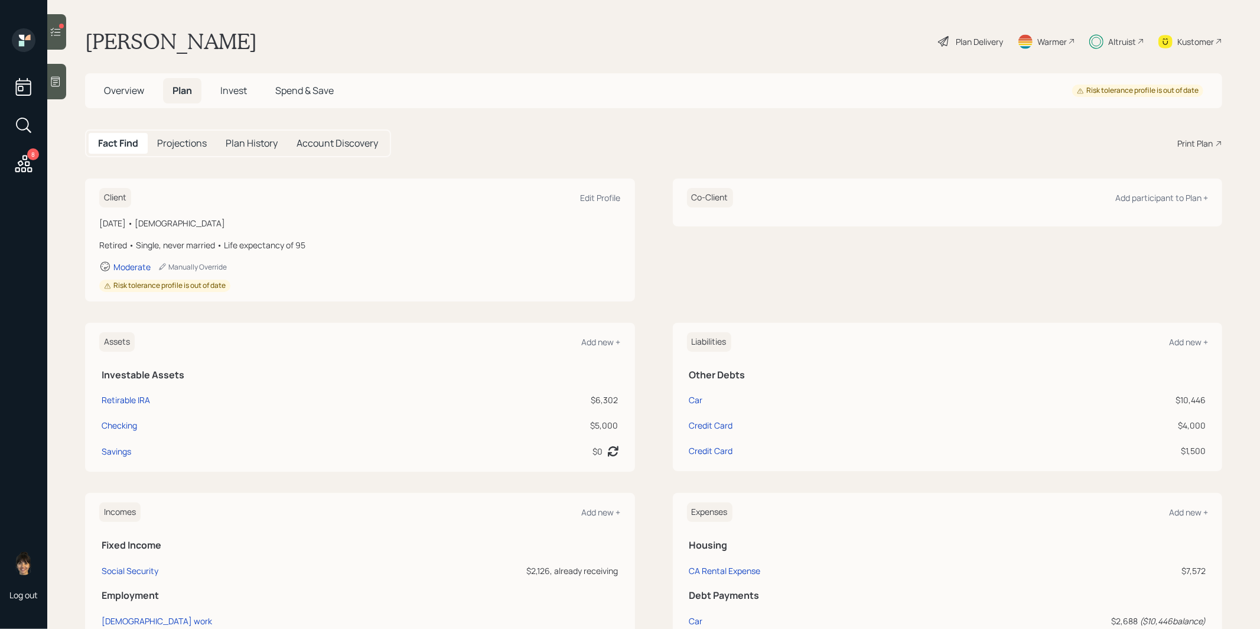
click at [237, 82] on h5 "Invest" at bounding box center [233, 90] width 45 height 25
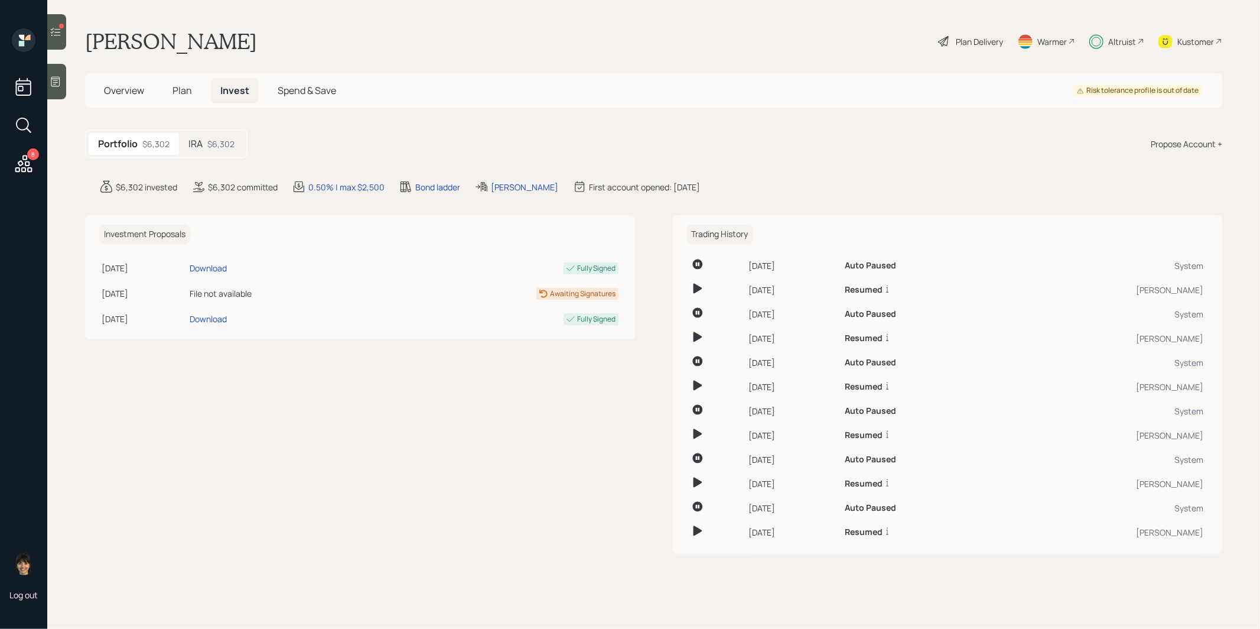
click at [200, 146] on h5 "IRA" at bounding box center [195, 143] width 14 height 11
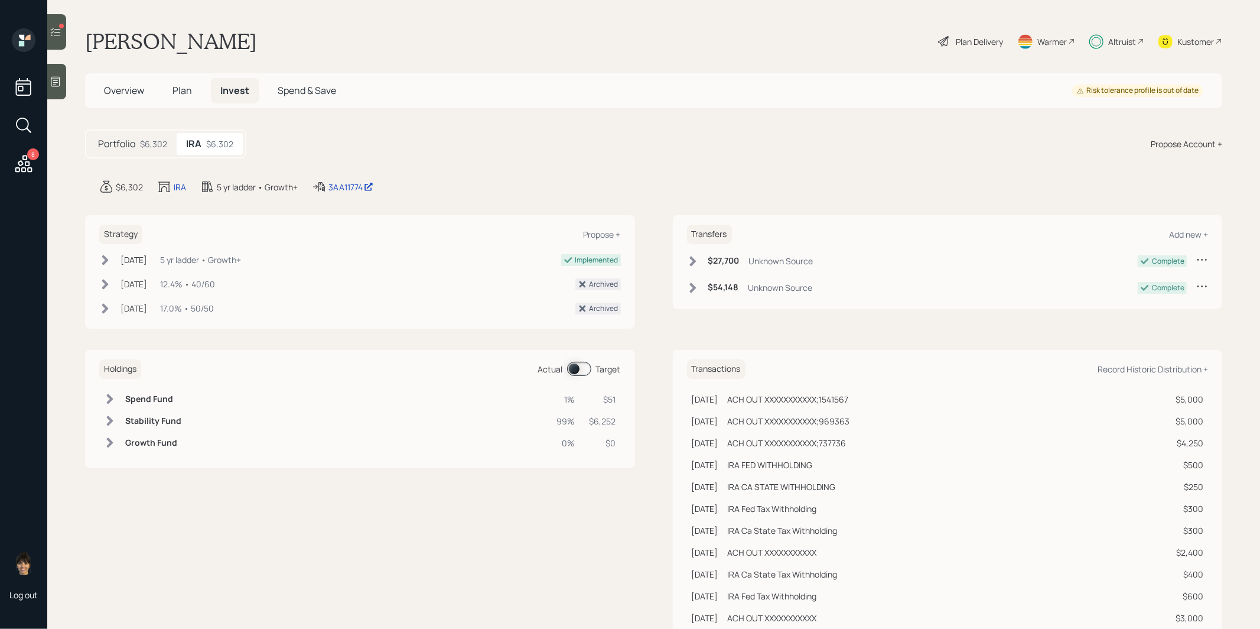
click at [577, 366] on span at bounding box center [579, 369] width 24 height 14
click at [53, 35] on icon at bounding box center [56, 32] width 12 height 12
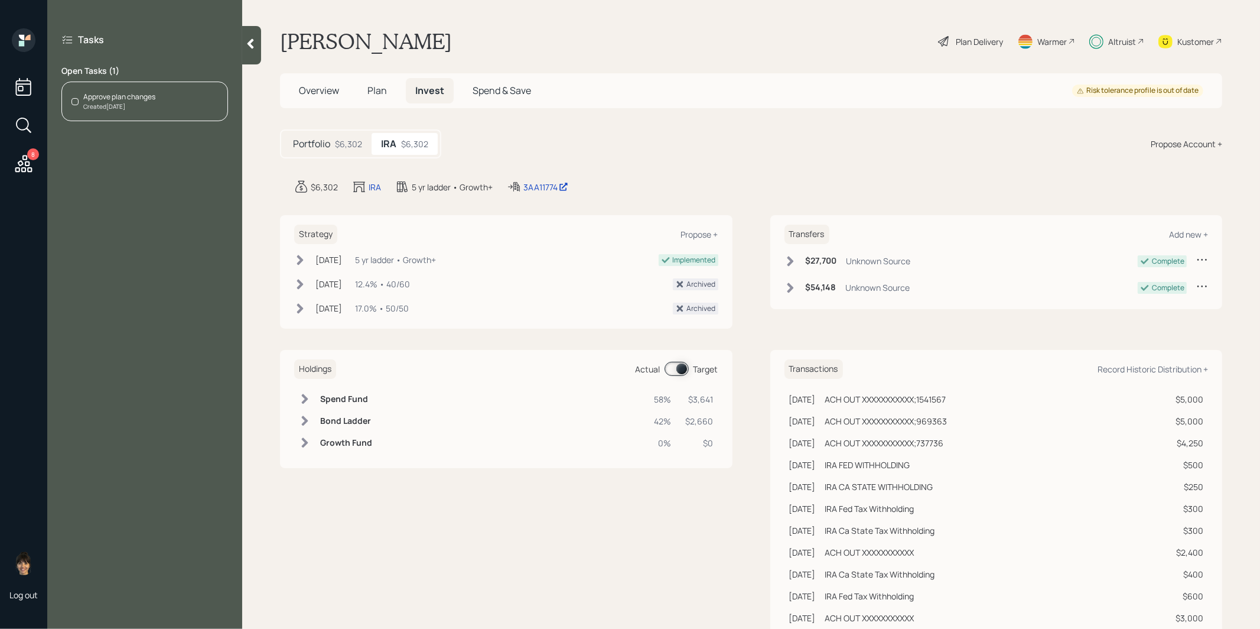
click at [170, 96] on div "Approve plan changes Created Today" at bounding box center [144, 102] width 167 height 40
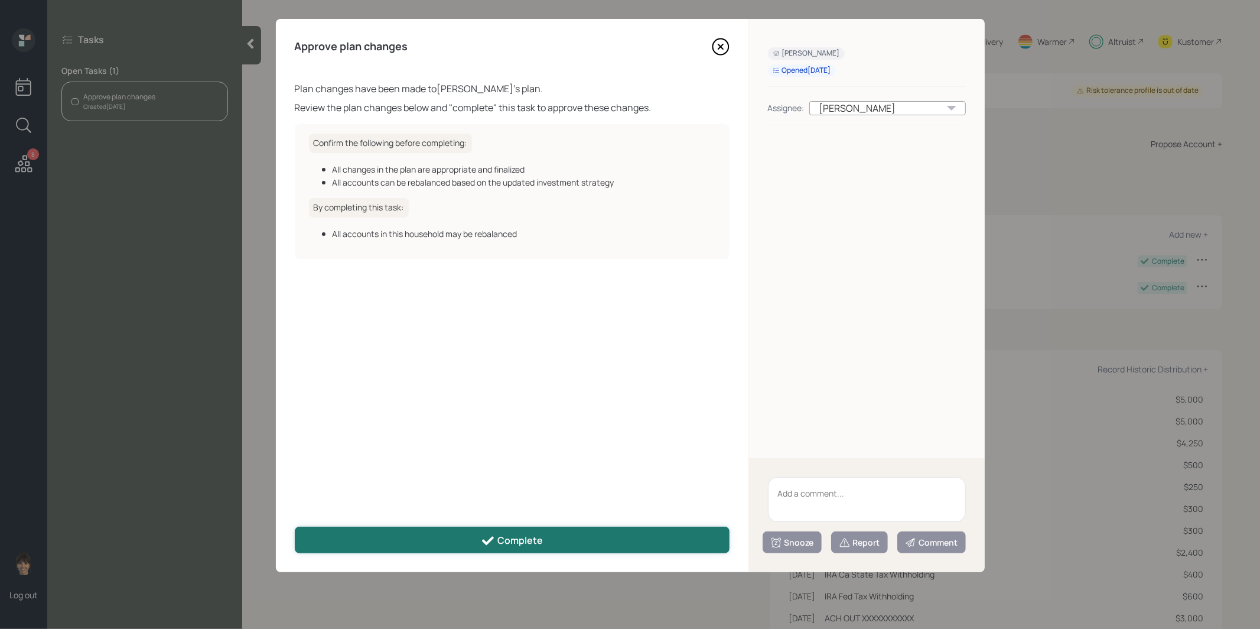
click at [507, 536] on div "Complete" at bounding box center [512, 540] width 62 height 14
